Goal: Task Accomplishment & Management: Use online tool/utility

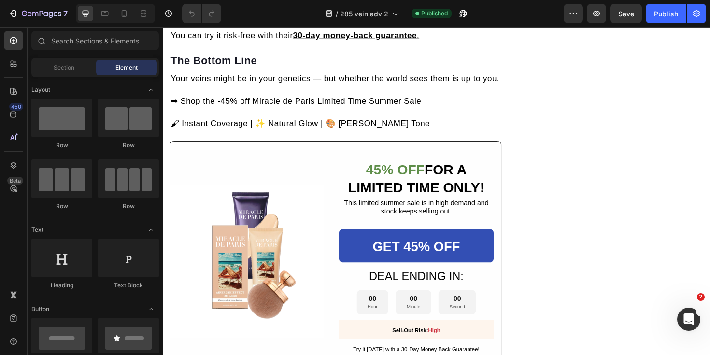
scroll to position [3592, 0]
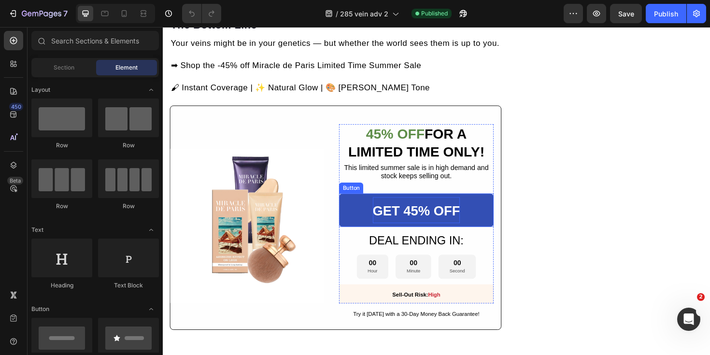
click at [438, 214] on strong "GET 45% OFF" at bounding box center [431, 221] width 93 height 15
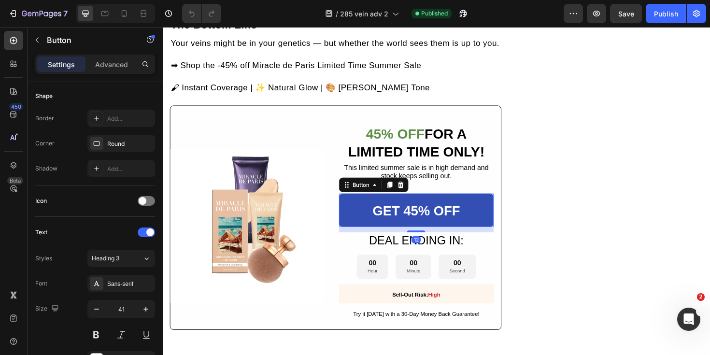
scroll to position [468, 0]
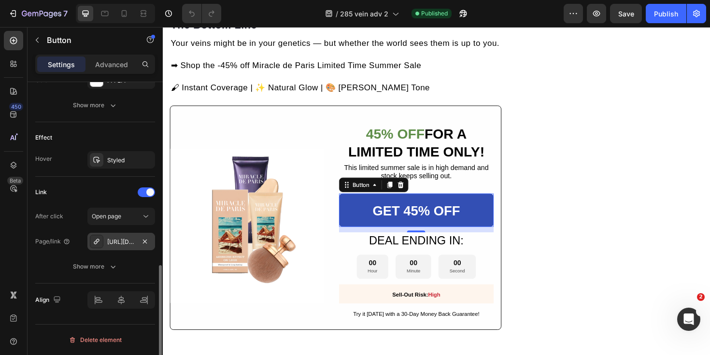
click at [123, 241] on div "[URL][DOMAIN_NAME]" at bounding box center [121, 242] width 28 height 9
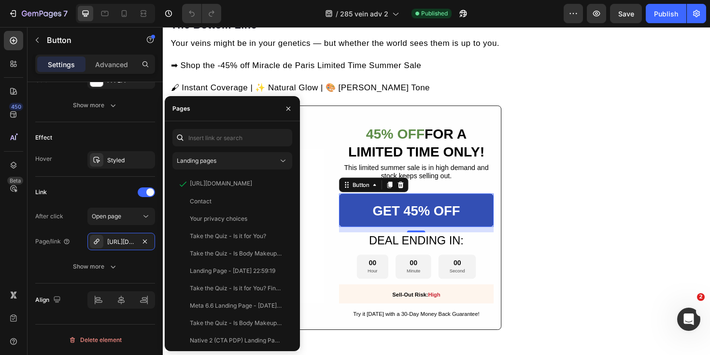
click at [255, 128] on div "Landing pages https://miracledeparis.com/products/body-coverage-perfector View …" at bounding box center [232, 236] width 135 height 230
click at [251, 138] on input "text" at bounding box center [232, 137] width 120 height 17
paste input "[URL][DOMAIN_NAME]"
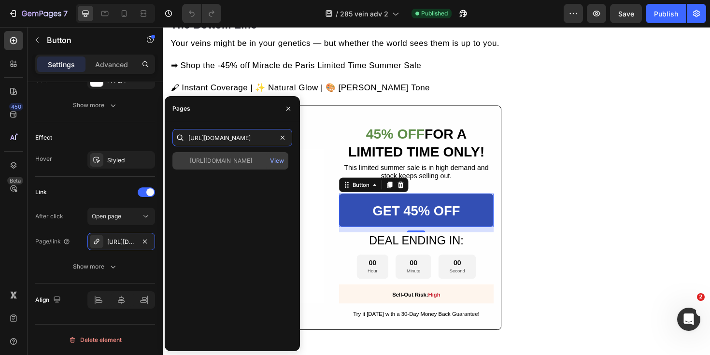
type input "[URL][DOMAIN_NAME]"
click at [242, 163] on div "[URL][DOMAIN_NAME]" at bounding box center [221, 161] width 62 height 9
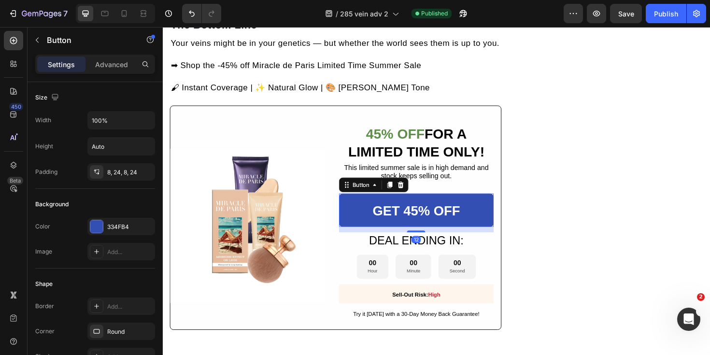
click at [494, 203] on link "GET 45% OFF" at bounding box center [430, 220] width 163 height 35
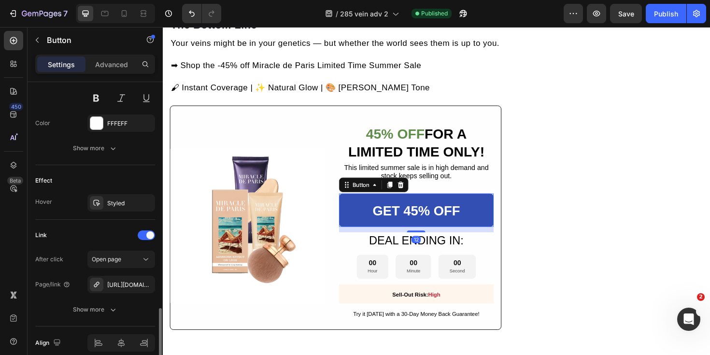
scroll to position [468, 0]
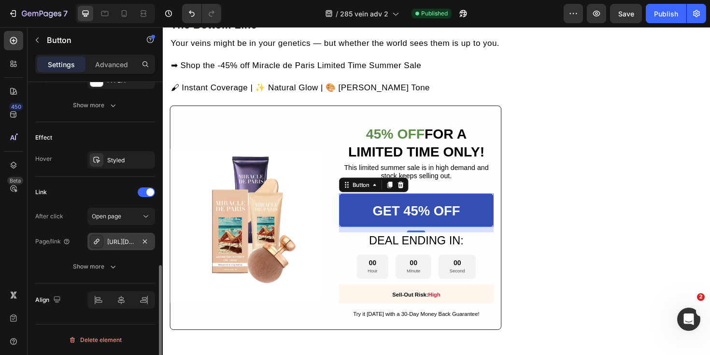
click at [95, 240] on icon at bounding box center [97, 242] width 8 height 8
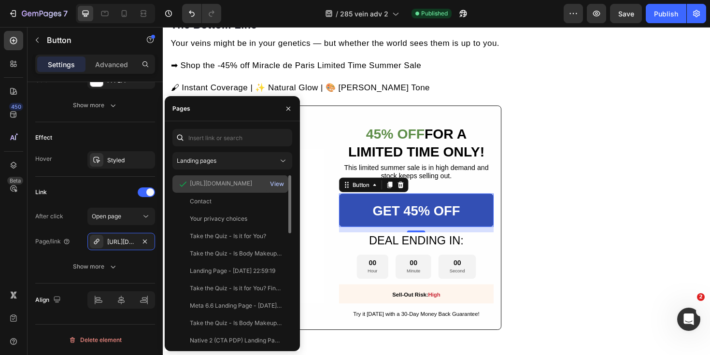
click at [275, 182] on div "View" at bounding box center [277, 184] width 14 height 9
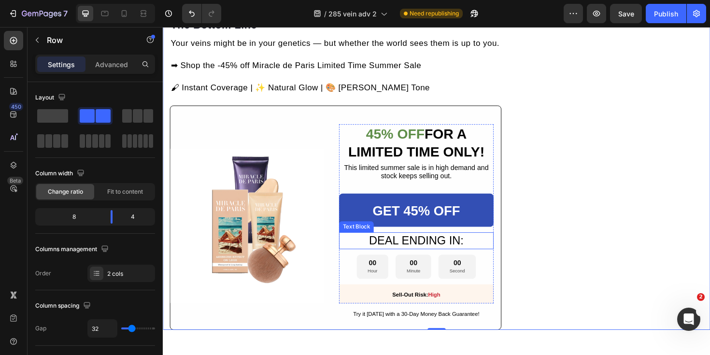
scroll to position [3500, 0]
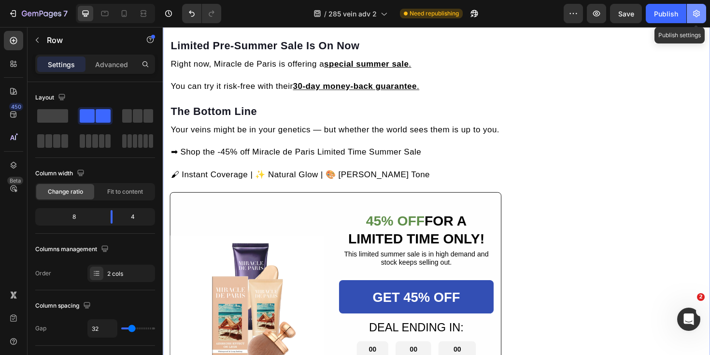
click at [693, 18] on button "button" at bounding box center [696, 13] width 19 height 19
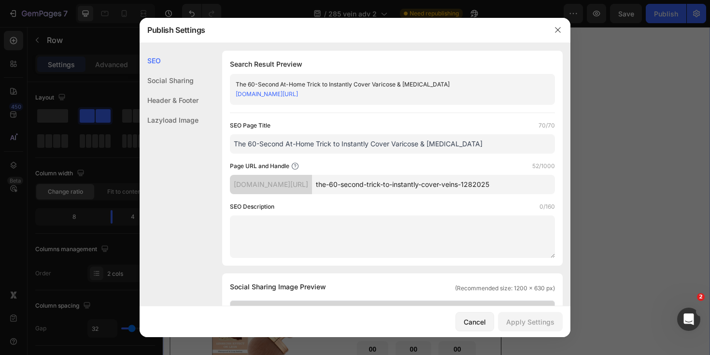
click at [456, 181] on input "the-60-second-trick-to-instantly-cover-veins-1282025" at bounding box center [433, 184] width 243 height 19
drag, startPoint x: 481, startPoint y: 319, endPoint x: 488, endPoint y: 28, distance: 291.4
click at [481, 319] on div "Cancel" at bounding box center [475, 322] width 22 height 10
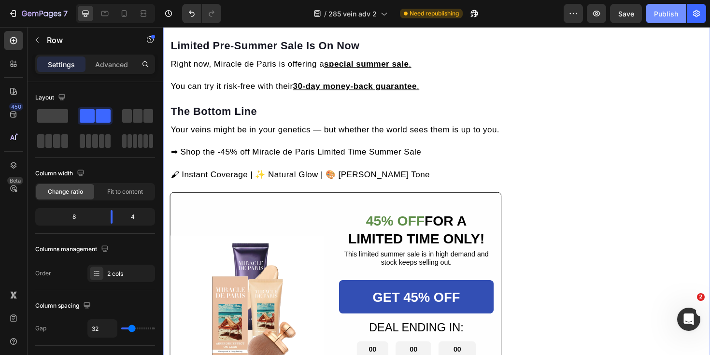
click at [659, 12] on div "Publish" at bounding box center [666, 14] width 24 height 10
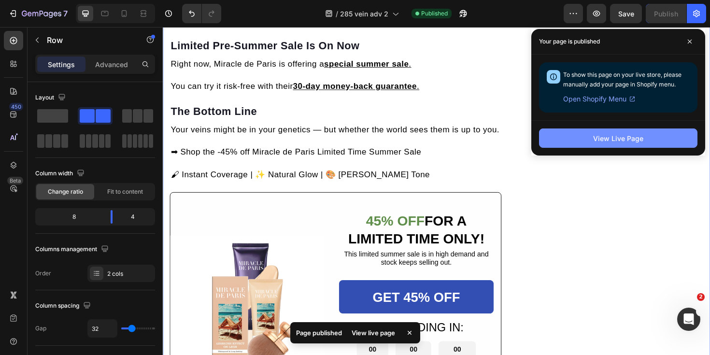
click at [631, 140] on div "View Live Page" at bounding box center [618, 138] width 50 height 10
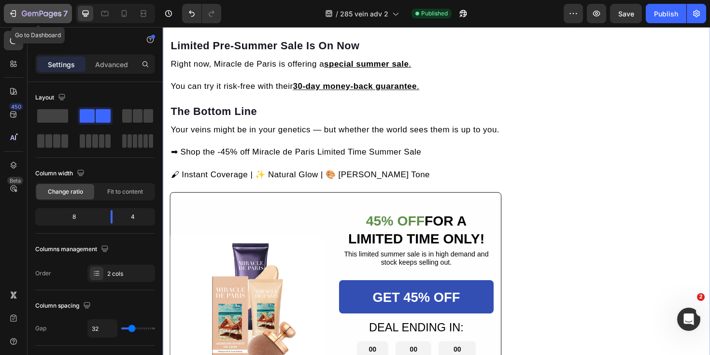
click at [47, 12] on icon "button" at bounding box center [42, 14] width 40 height 8
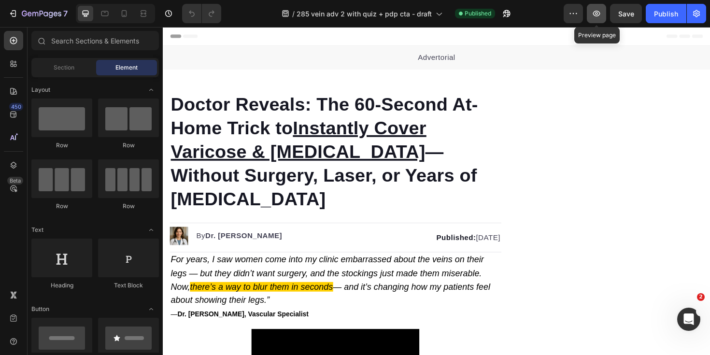
click at [602, 14] on icon "button" at bounding box center [597, 14] width 10 height 10
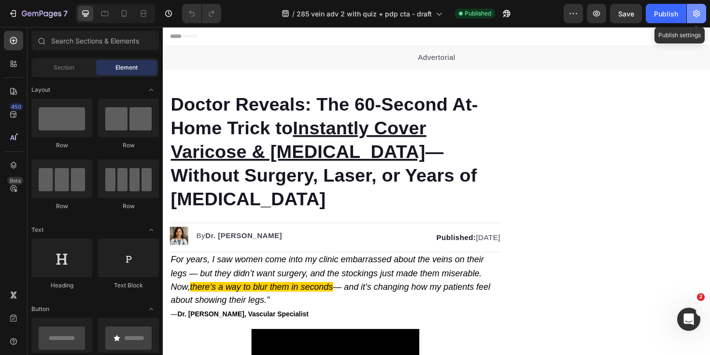
click at [697, 11] on icon "button" at bounding box center [697, 14] width 10 height 10
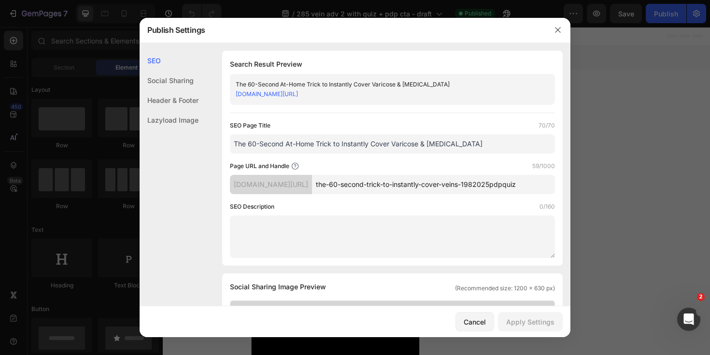
click at [490, 185] on input "the-60-second-trick-to-instantly-cover-veins-1982025pdpquiz" at bounding box center [433, 184] width 243 height 19
click at [557, 28] on icon "button" at bounding box center [558, 30] width 8 height 8
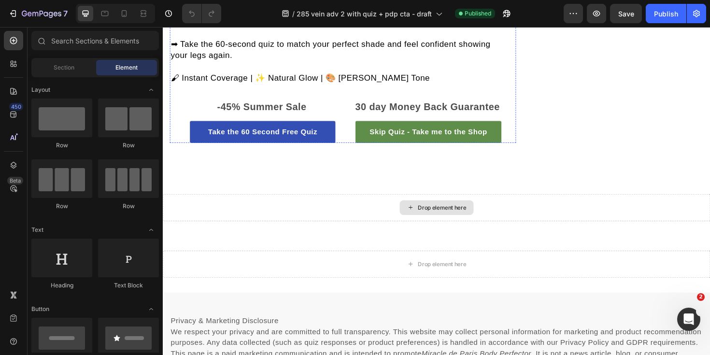
scroll to position [3601, 0]
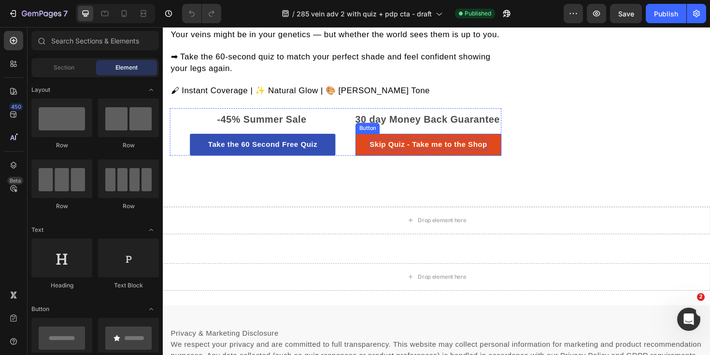
click at [393, 146] on p "Skip Quiz - Take me to the Shop" at bounding box center [444, 152] width 125 height 12
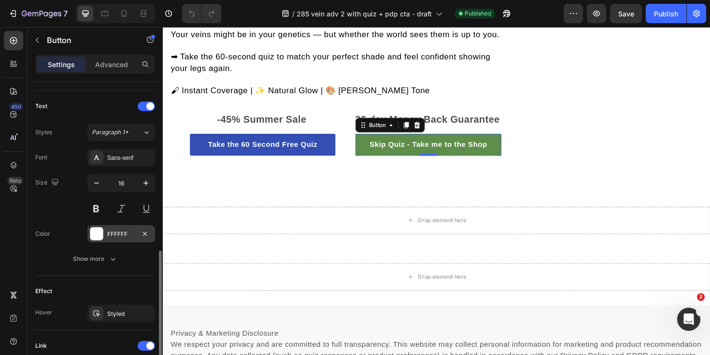
scroll to position [468, 0]
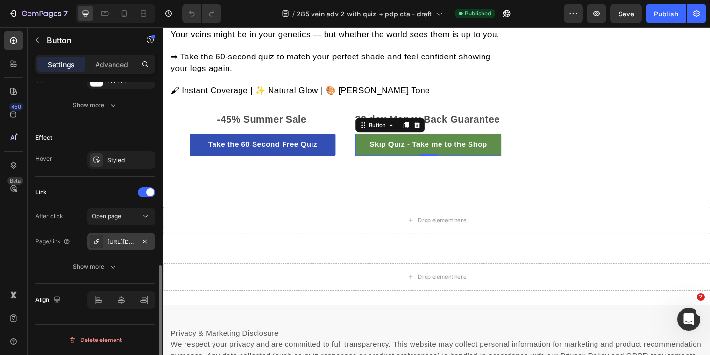
click at [114, 242] on div "[URL][DOMAIN_NAME]" at bounding box center [121, 242] width 28 height 9
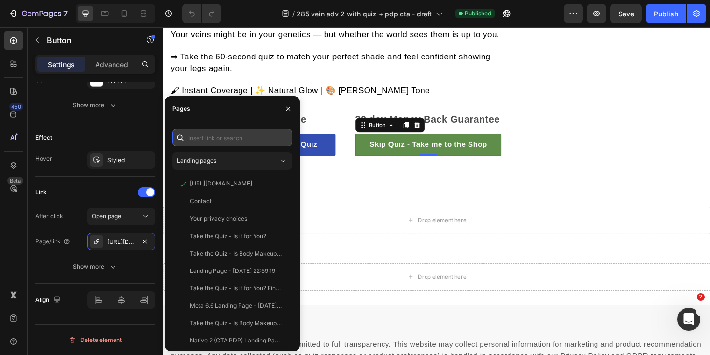
click at [241, 135] on input "text" at bounding box center [232, 137] width 120 height 17
paste input "[URL][DOMAIN_NAME]"
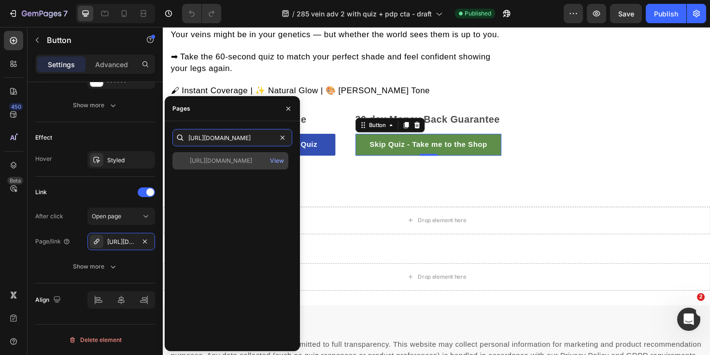
type input "[URL][DOMAIN_NAME]"
click at [250, 158] on div "[URL][DOMAIN_NAME]" at bounding box center [221, 161] width 62 height 9
click at [276, 163] on div "View" at bounding box center [277, 161] width 14 height 9
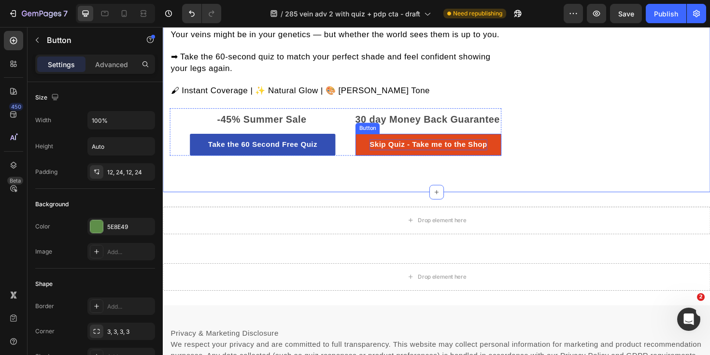
click at [405, 146] on p "Skip Quiz - Take me to the Shop" at bounding box center [444, 152] width 125 height 12
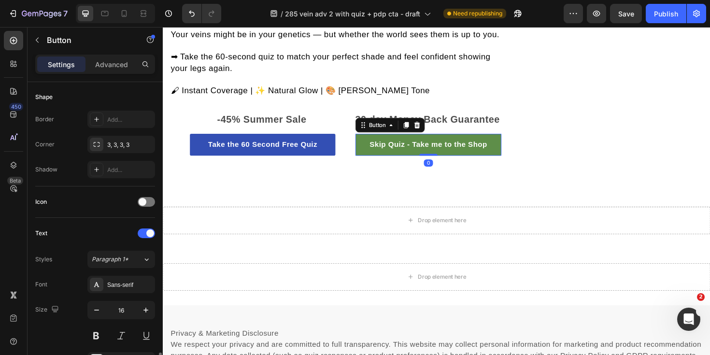
scroll to position [468, 0]
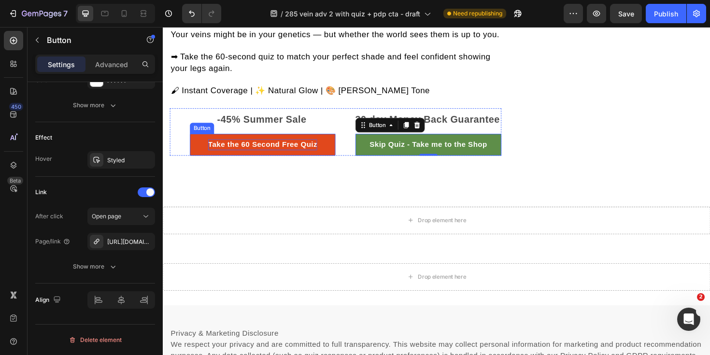
click at [250, 146] on p "Take the 60 Second Free Quiz" at bounding box center [269, 152] width 116 height 12
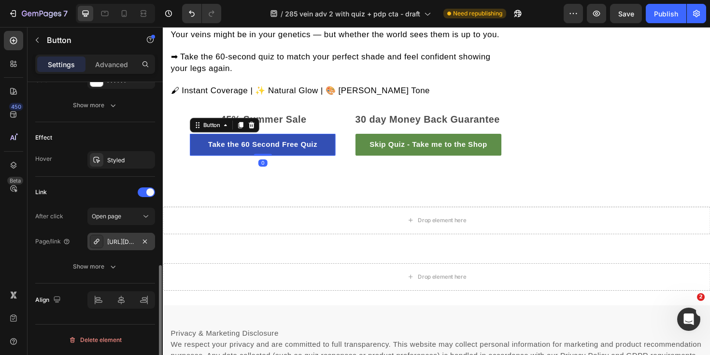
click at [114, 238] on div "[URL][DOMAIN_NAME]" at bounding box center [121, 242] width 28 height 9
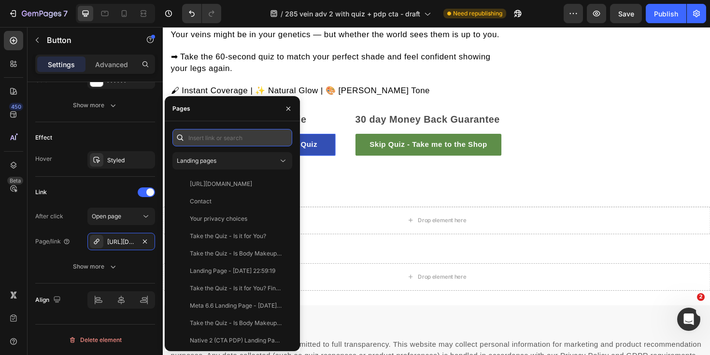
click at [250, 140] on input "text" at bounding box center [232, 137] width 120 height 17
paste input "[URL][DOMAIN_NAME]"
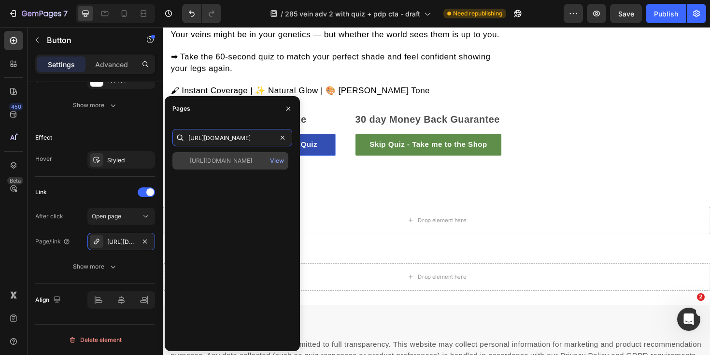
type input "[URL][DOMAIN_NAME]"
click at [242, 160] on div "[URL][DOMAIN_NAME]" at bounding box center [221, 161] width 62 height 9
click at [279, 162] on div "View" at bounding box center [277, 161] width 14 height 9
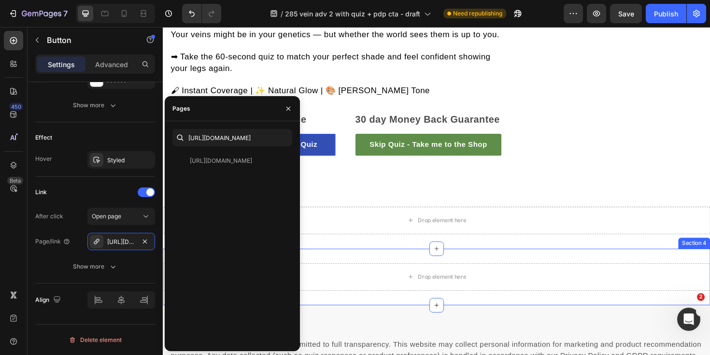
click at [374, 286] on div "Drop element here Section 4" at bounding box center [453, 292] width 580 height 60
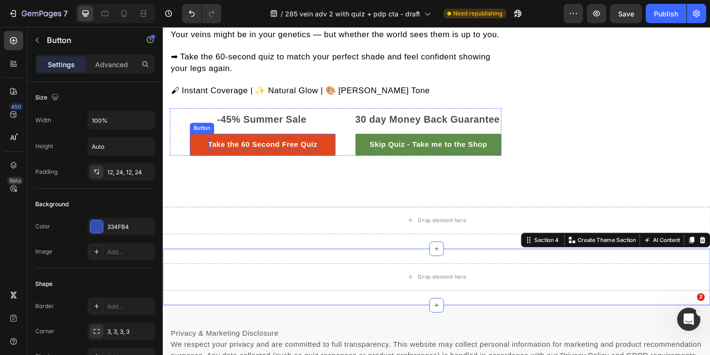
click at [259, 146] on p "Take the 60 Second Free Quiz" at bounding box center [269, 152] width 116 height 12
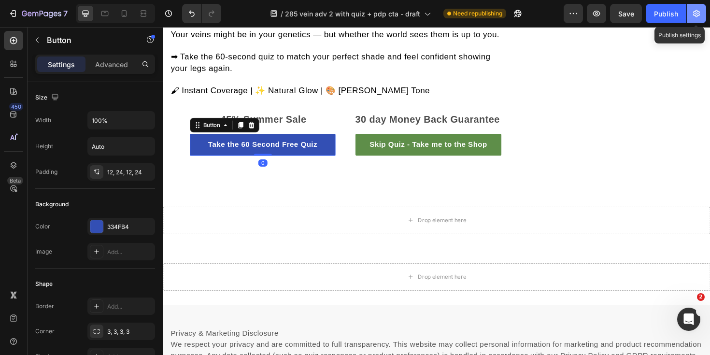
click at [698, 13] on icon "button" at bounding box center [697, 14] width 10 height 10
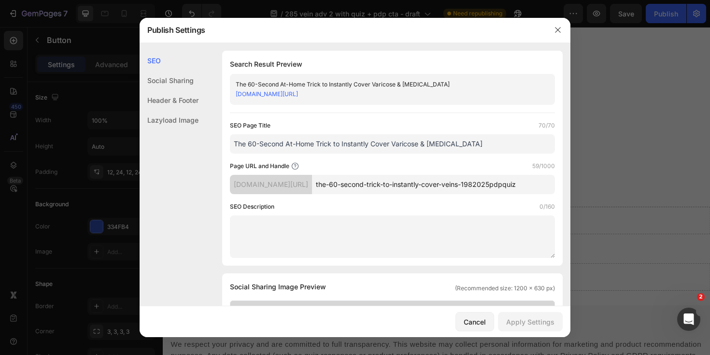
click at [557, 39] on div at bounding box center [557, 29] width 25 height 25
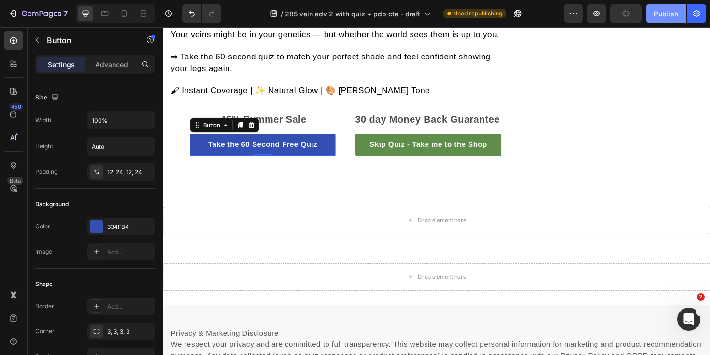
click at [678, 13] on button "Publish" at bounding box center [666, 13] width 41 height 19
